Goal: Task Accomplishment & Management: Use online tool/utility

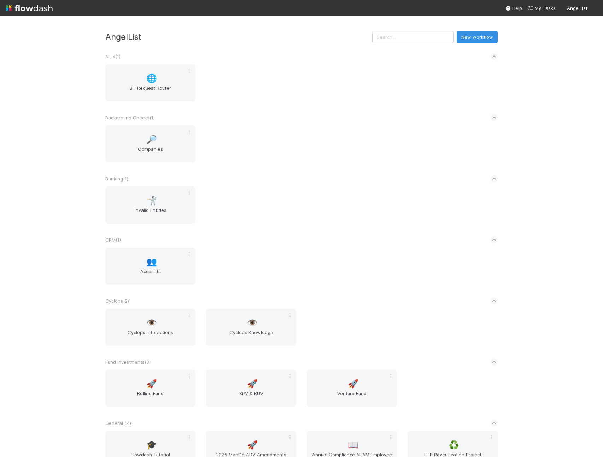
scroll to position [524, 0]
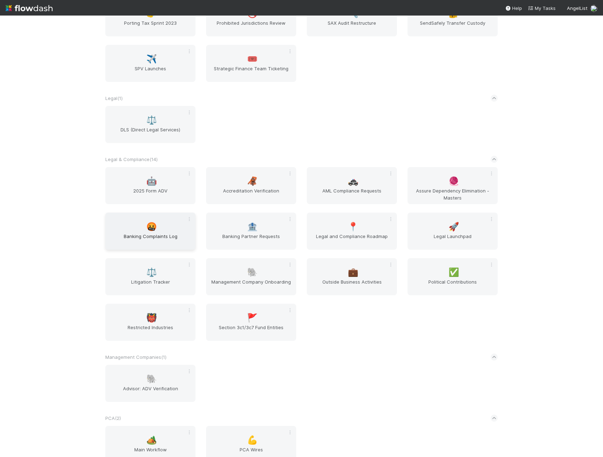
click at [151, 240] on span "Banking Complaints Log" at bounding box center [150, 240] width 84 height 14
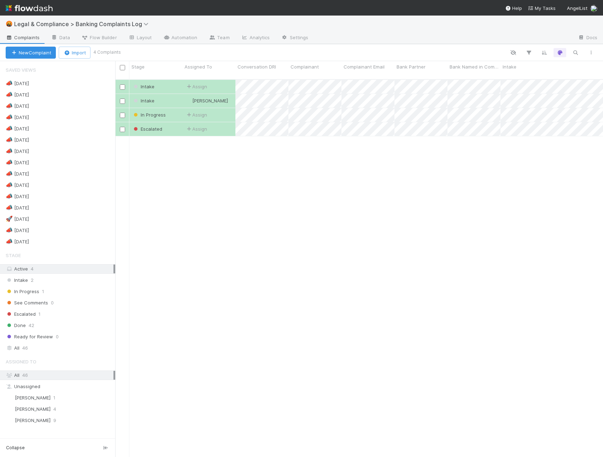
scroll to position [378, 482]
click at [32, 346] on div "All 46" at bounding box center [60, 348] width 108 height 9
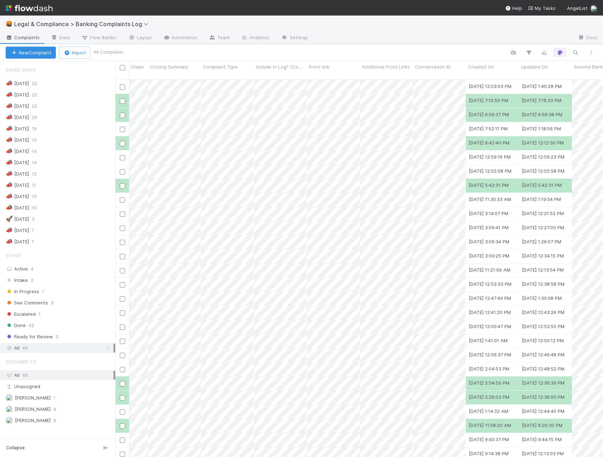
scroll to position [0, 696]
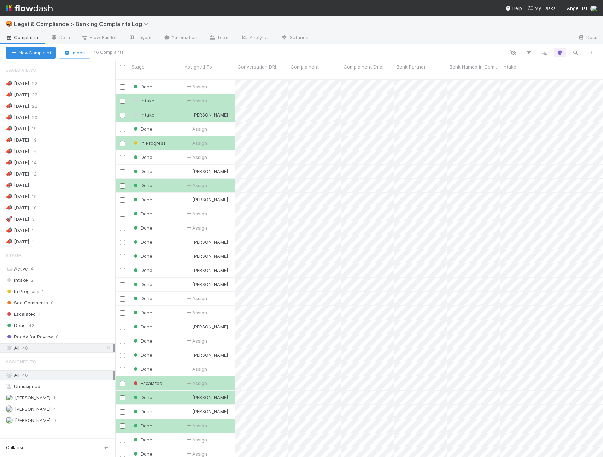
click at [22, 7] on img at bounding box center [29, 8] width 47 height 12
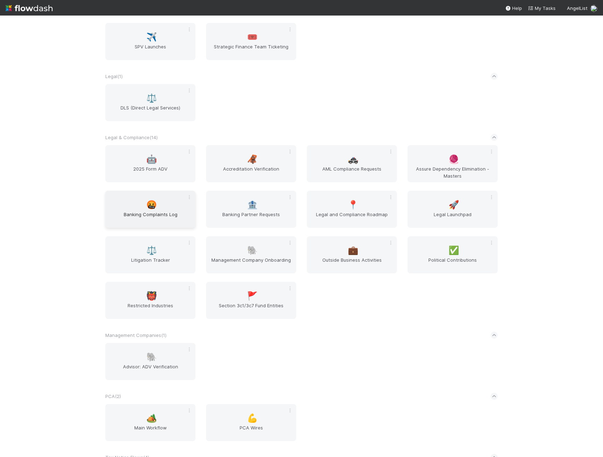
click at [156, 210] on div "🤬 Banking Complaints Log" at bounding box center [150, 209] width 90 height 37
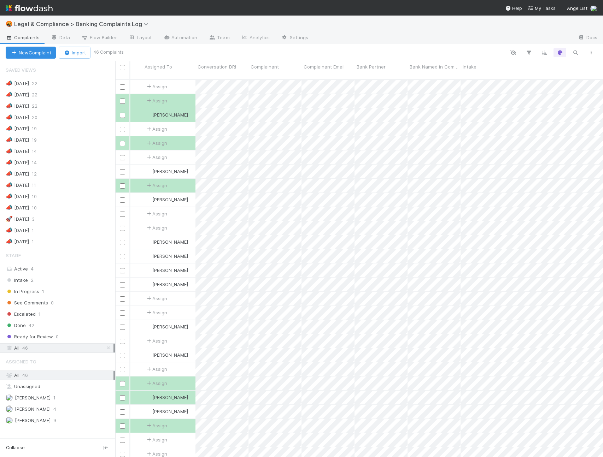
scroll to position [0, 68]
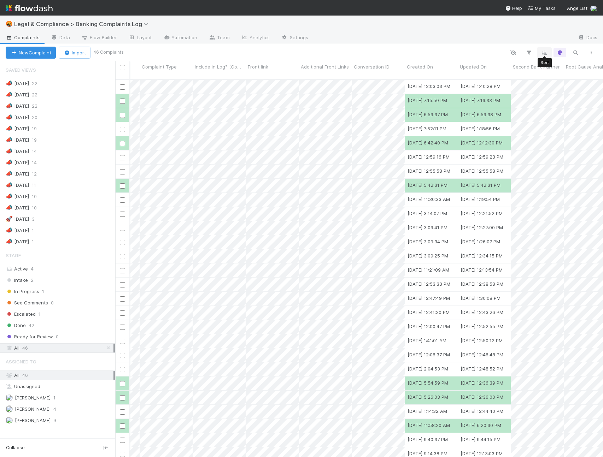
click at [545, 50] on icon "button" at bounding box center [544, 52] width 7 height 6
click at [487, 43] on div "Sort by" at bounding box center [301, 228] width 603 height 457
click at [439, 67] on div "Created On" at bounding box center [431, 66] width 49 height 7
click at [433, 52] on div "Sort Oldest → Newest Sort Newest → Oldest Hide" at bounding box center [301, 228] width 603 height 457
click at [427, 65] on span "Created On" at bounding box center [420, 66] width 26 height 7
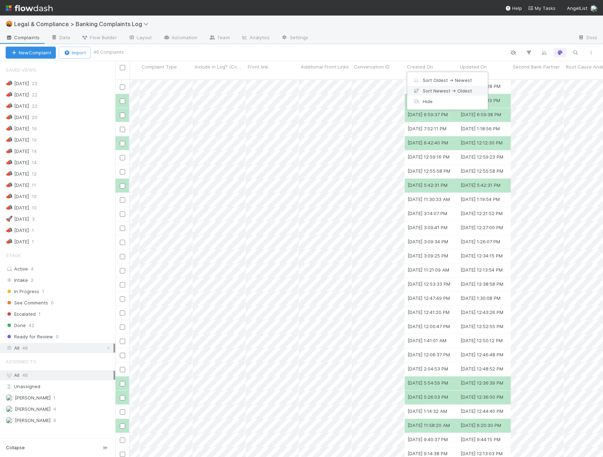
click at [438, 89] on div "Sort Newest → Oldest" at bounding box center [447, 91] width 81 height 11
click at [407, 53] on div "Save this view" at bounding box center [360, 53] width 476 height 10
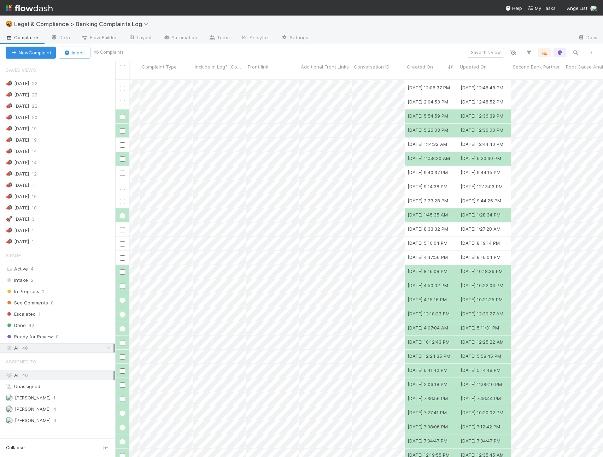
scroll to position [0, 746]
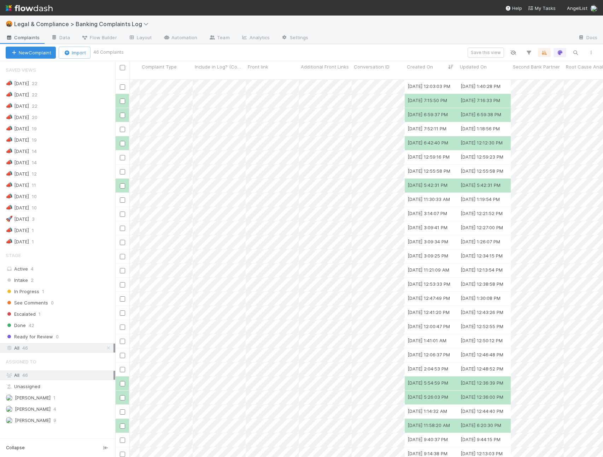
click at [358, 51] on div "Save this view" at bounding box center [360, 53] width 476 height 10
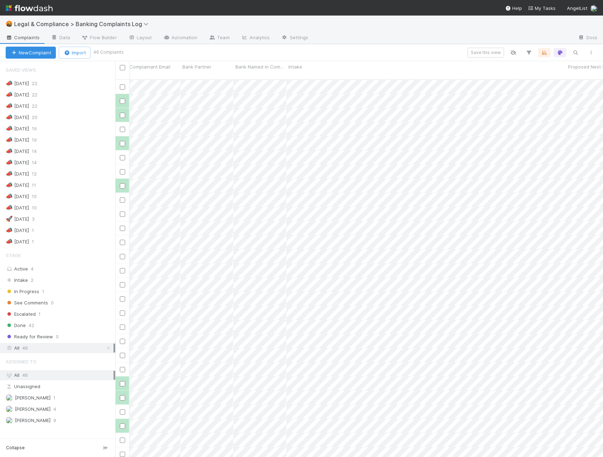
scroll to position [0, 165]
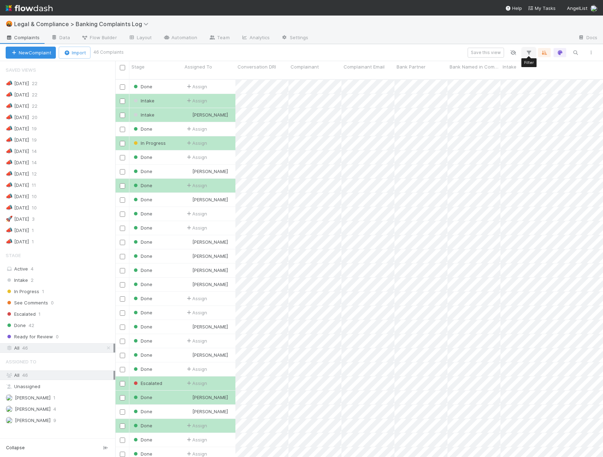
click at [527, 51] on icon "button" at bounding box center [528, 52] width 7 height 6
click at [437, 49] on div "Add Filter" at bounding box center [301, 228] width 603 height 457
click at [528, 51] on icon "button" at bounding box center [528, 52] width 7 height 6
click at [433, 74] on button "Add Filter" at bounding box center [420, 74] width 212 height 10
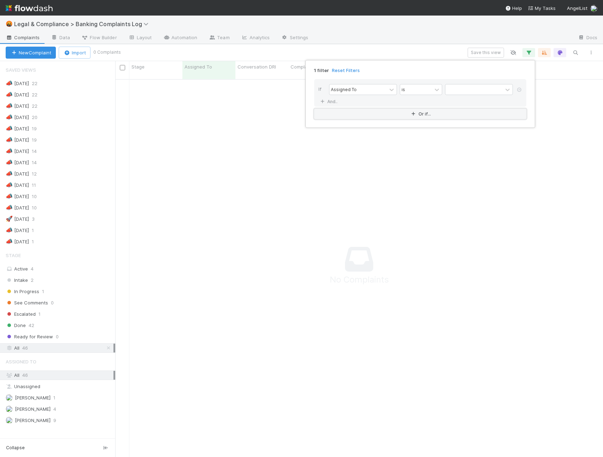
scroll to position [373, 482]
click at [388, 51] on div "1 filter Reset Filters If Assigned To is And.. Or if..." at bounding box center [301, 228] width 603 height 457
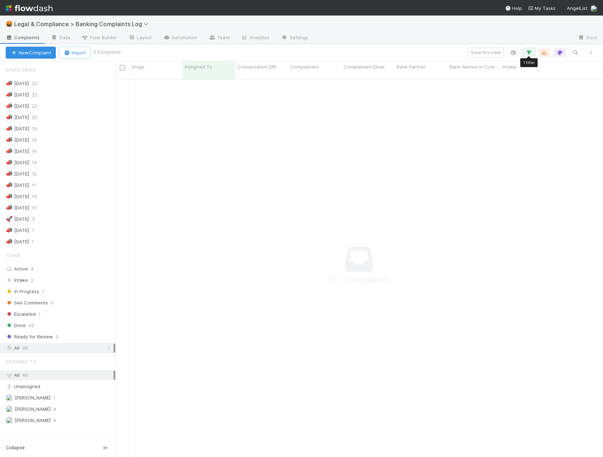
click at [526, 51] on icon "button" at bounding box center [528, 52] width 7 height 6
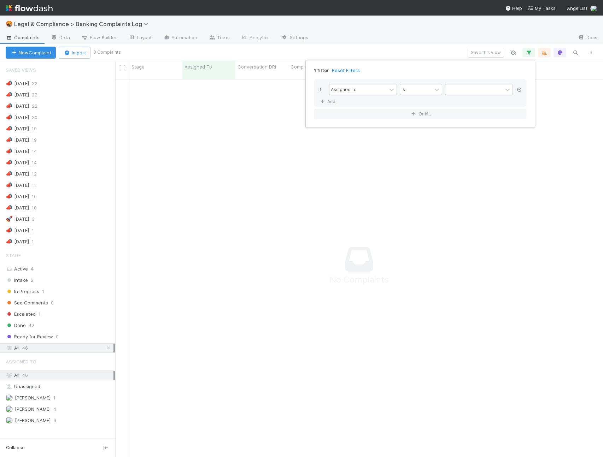
click at [519, 90] on icon at bounding box center [519, 90] width 7 height 4
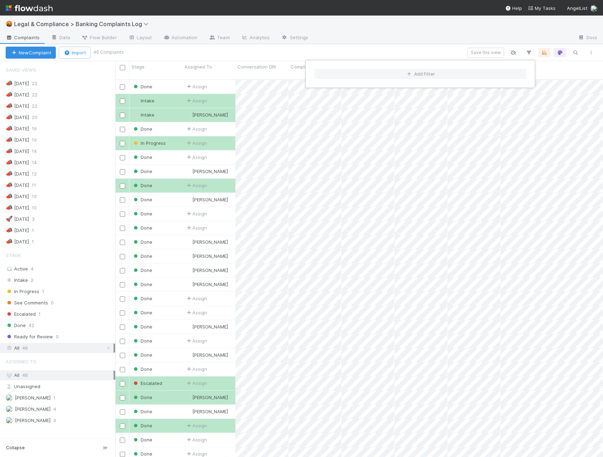
scroll to position [378, 482]
click at [415, 47] on div "Add Filter" at bounding box center [301, 228] width 603 height 457
click at [407, 51] on div "Add Filter" at bounding box center [301, 228] width 603 height 457
